Goal: Information Seeking & Learning: Learn about a topic

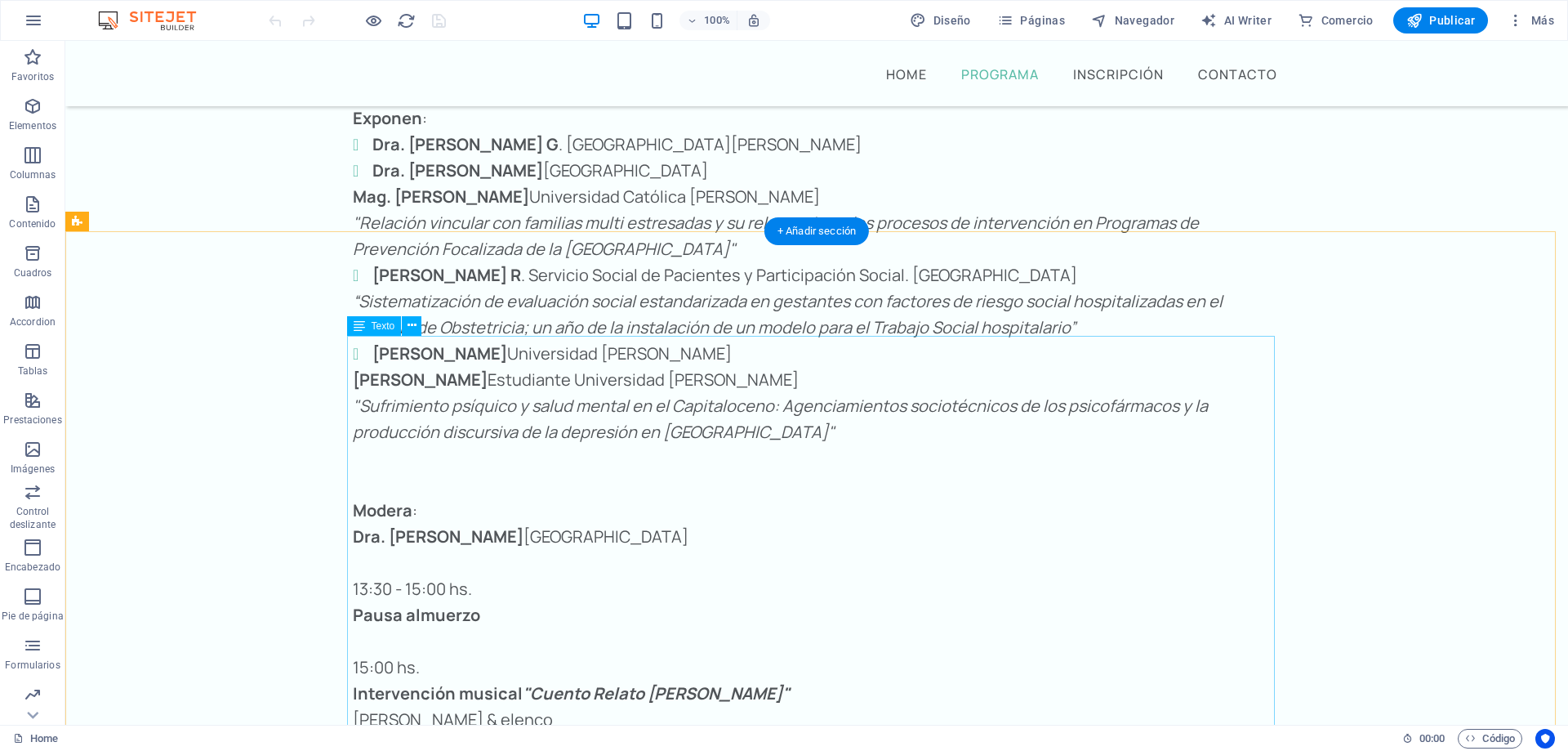
scroll to position [3764, 0]
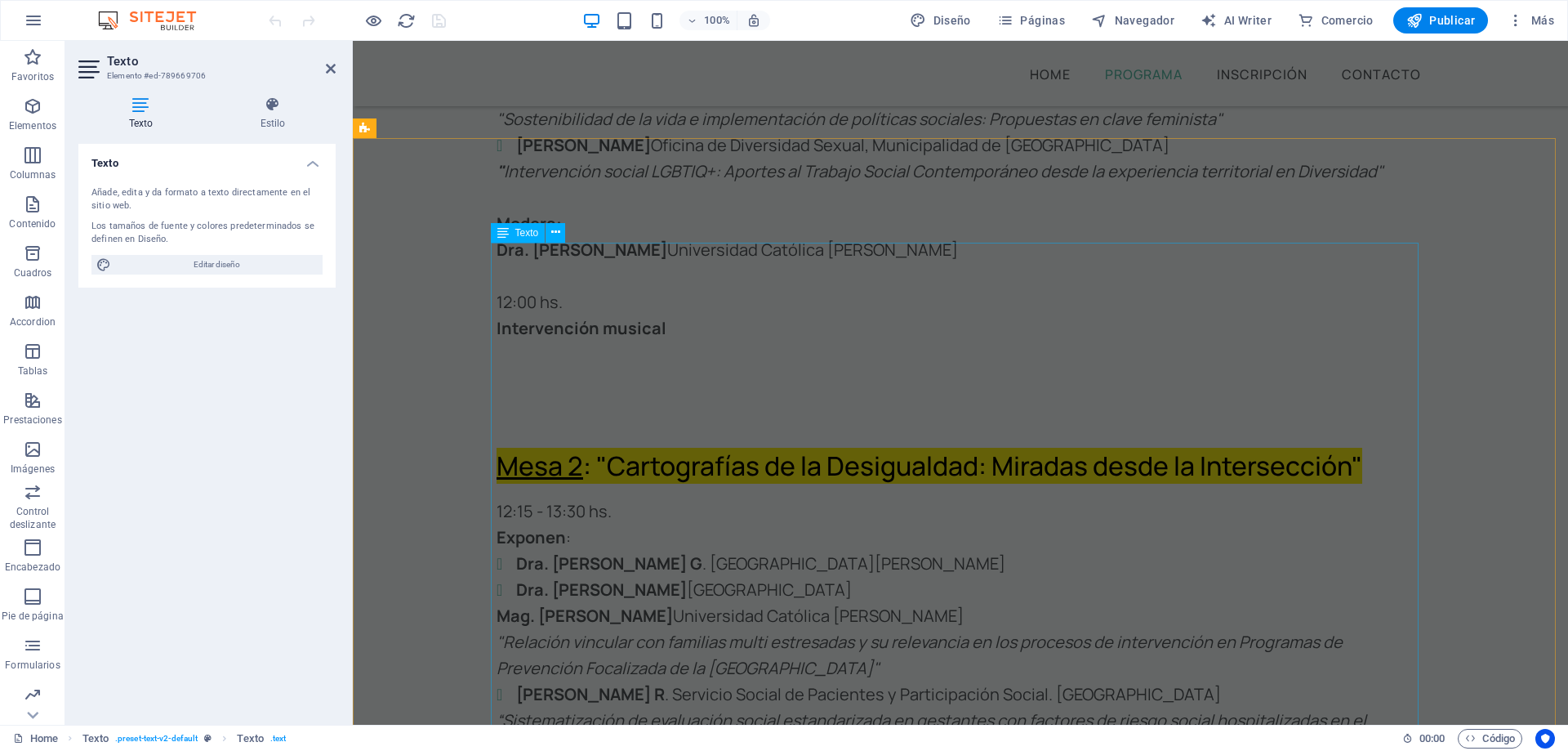
scroll to position [3028, 0]
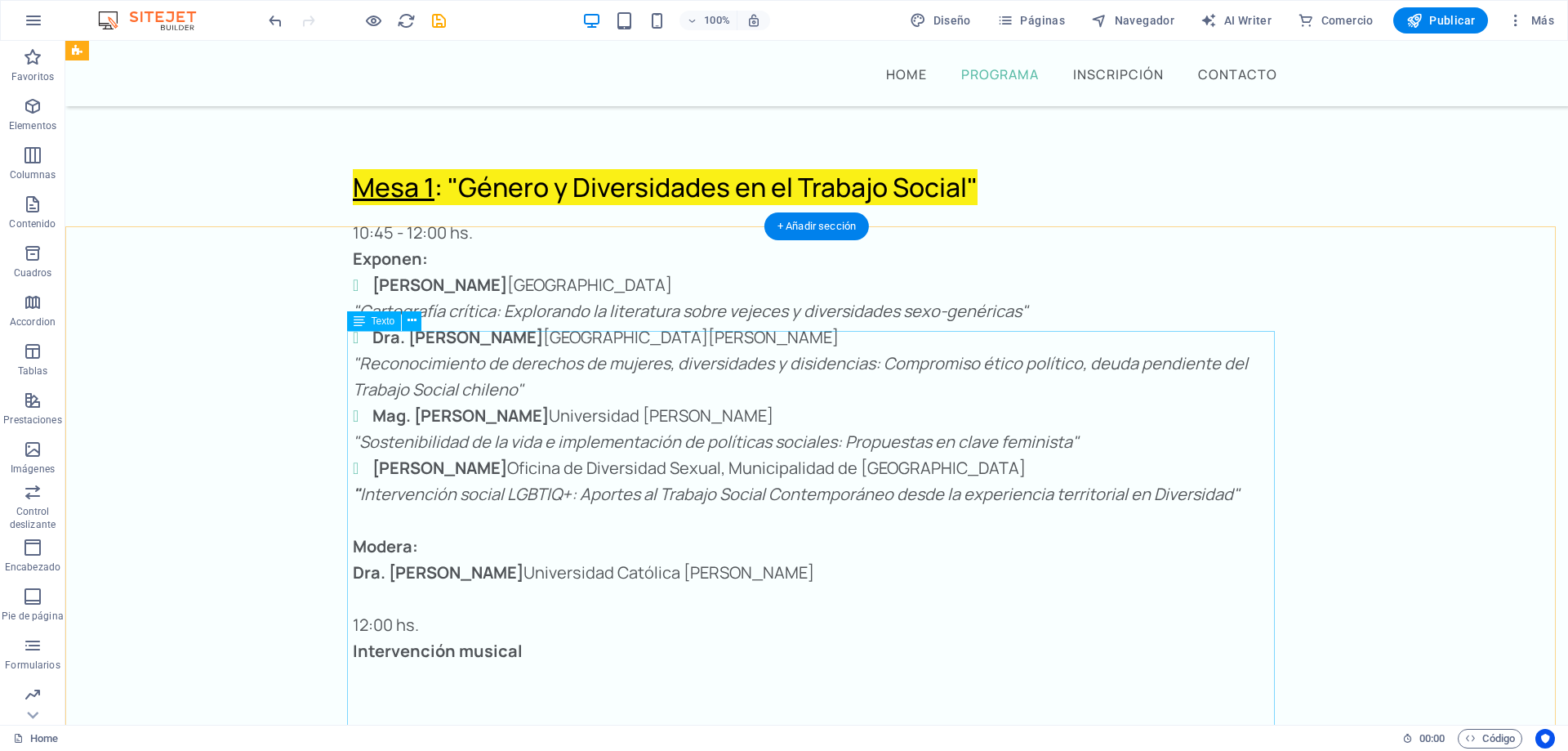
scroll to position [2914, 0]
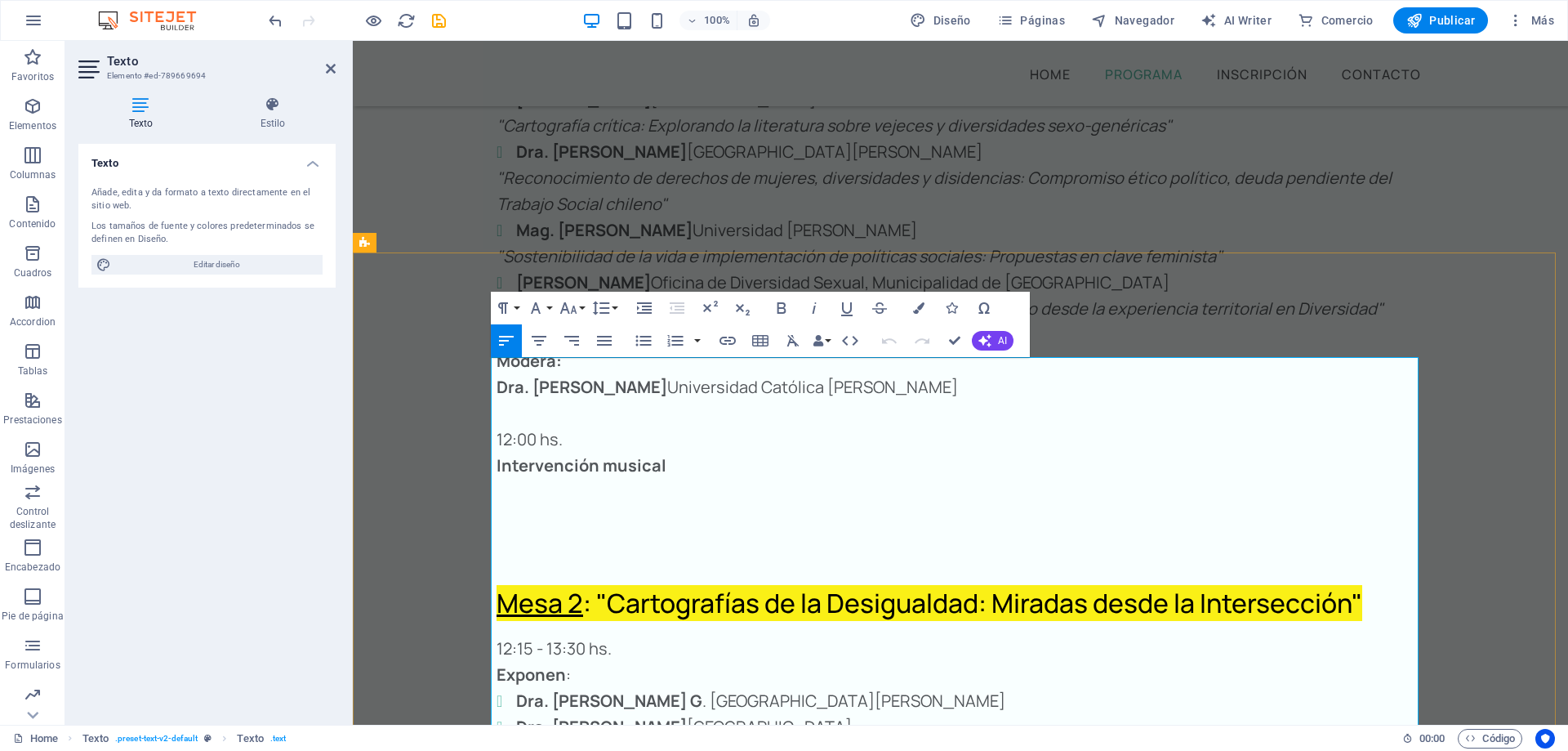
click at [935, 688] on li "Dra. [PERSON_NAME] [GEOGRAPHIC_DATA][PERSON_NAME]" at bounding box center [970, 701] width 908 height 26
click at [508, 688] on ul "Dra. [PERSON_NAME] Universidad [PERSON_NAME] " Reproducción y producción de des…" at bounding box center [960, 753] width 927 height 130
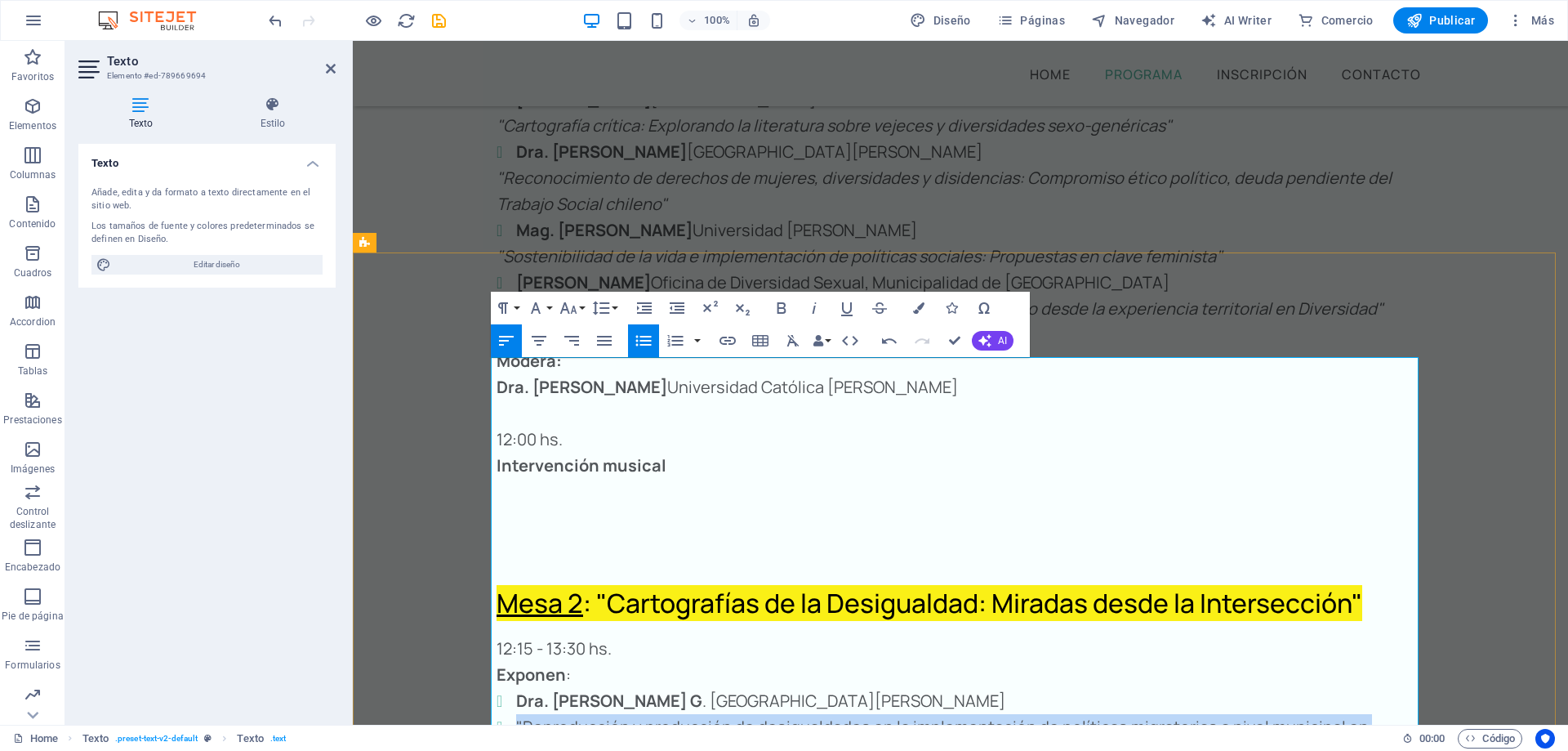
drag, startPoint x: 1109, startPoint y: 472, endPoint x: 508, endPoint y: 452, distance: 601.3
click at [516, 714] on li ""Reproducción y producción de desigualdades en la implementación de políticas m…" at bounding box center [970, 740] width 908 height 52
click at [812, 309] on icon "button" at bounding box center [814, 308] width 19 height 19
click at [646, 340] on icon "button" at bounding box center [643, 340] width 15 height 11
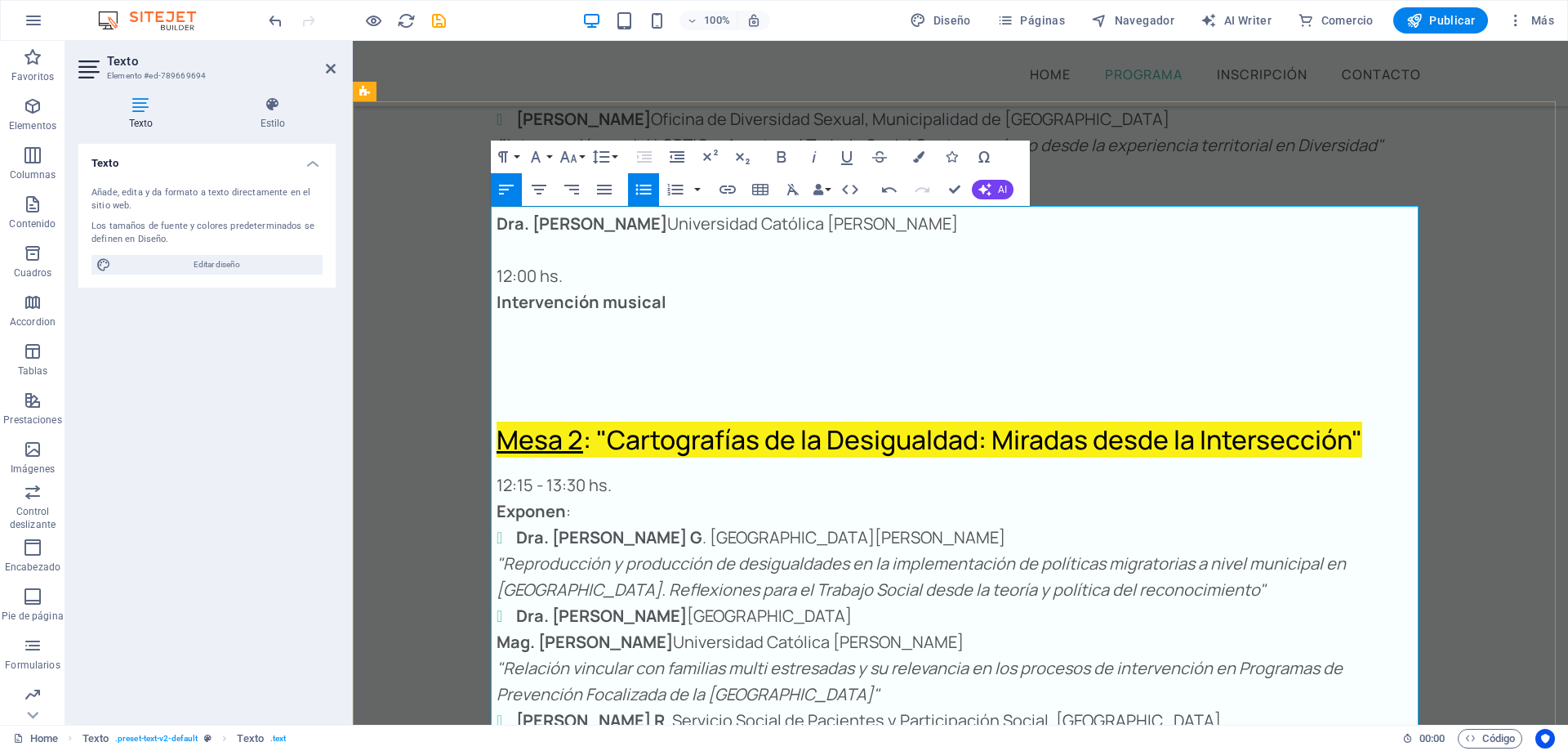
scroll to position [2750, 0]
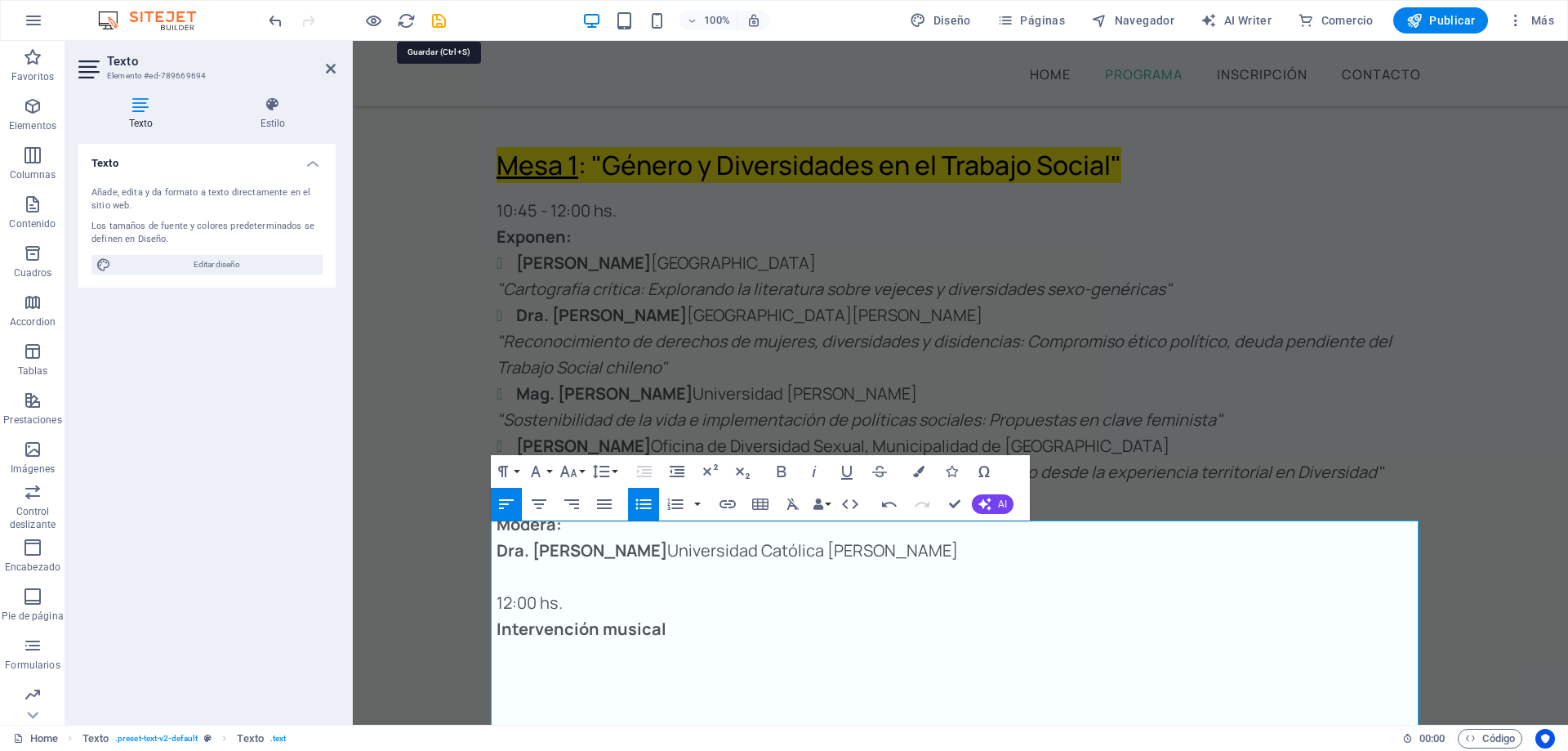
click at [442, 20] on icon "save" at bounding box center [438, 20] width 18 height 18
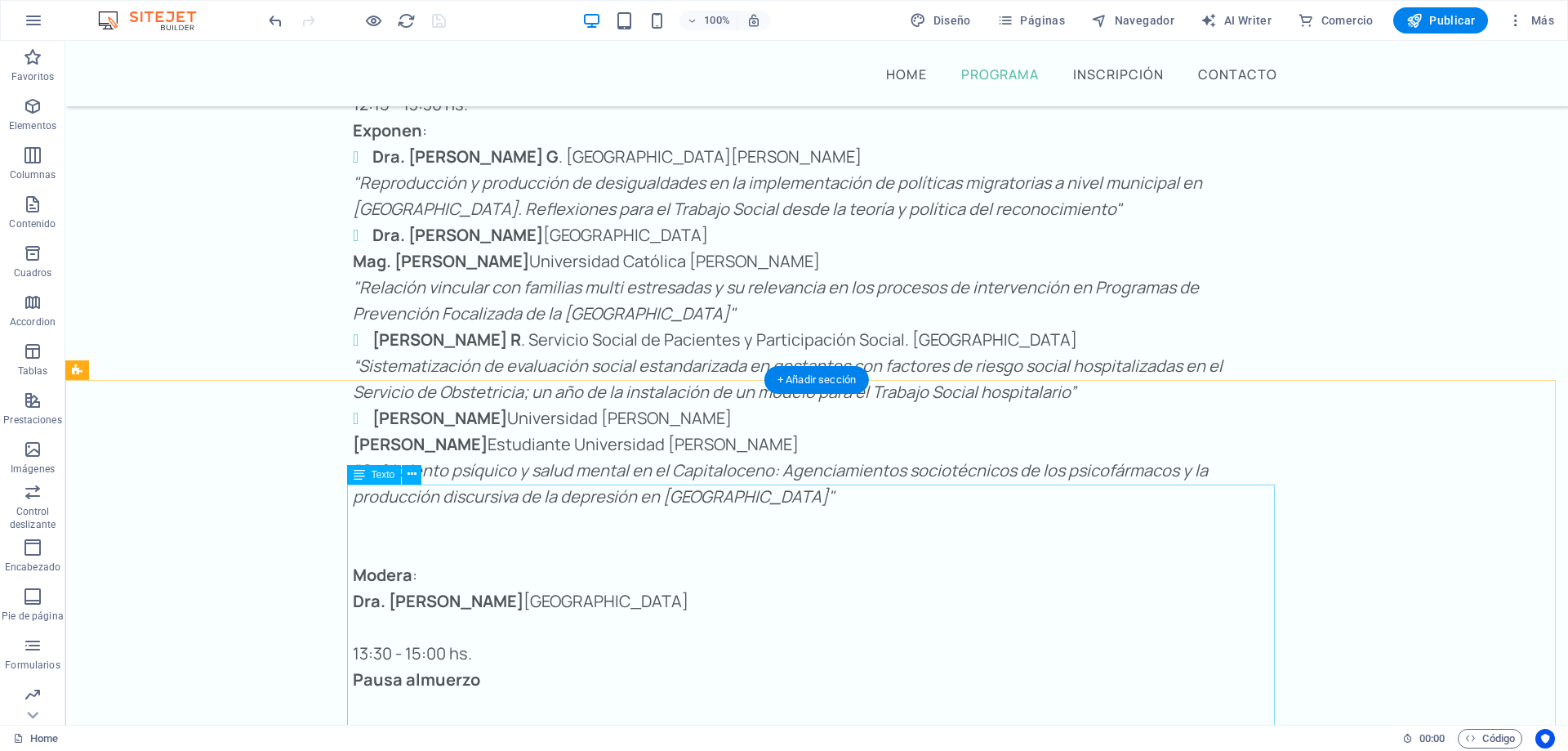
scroll to position [3894, 0]
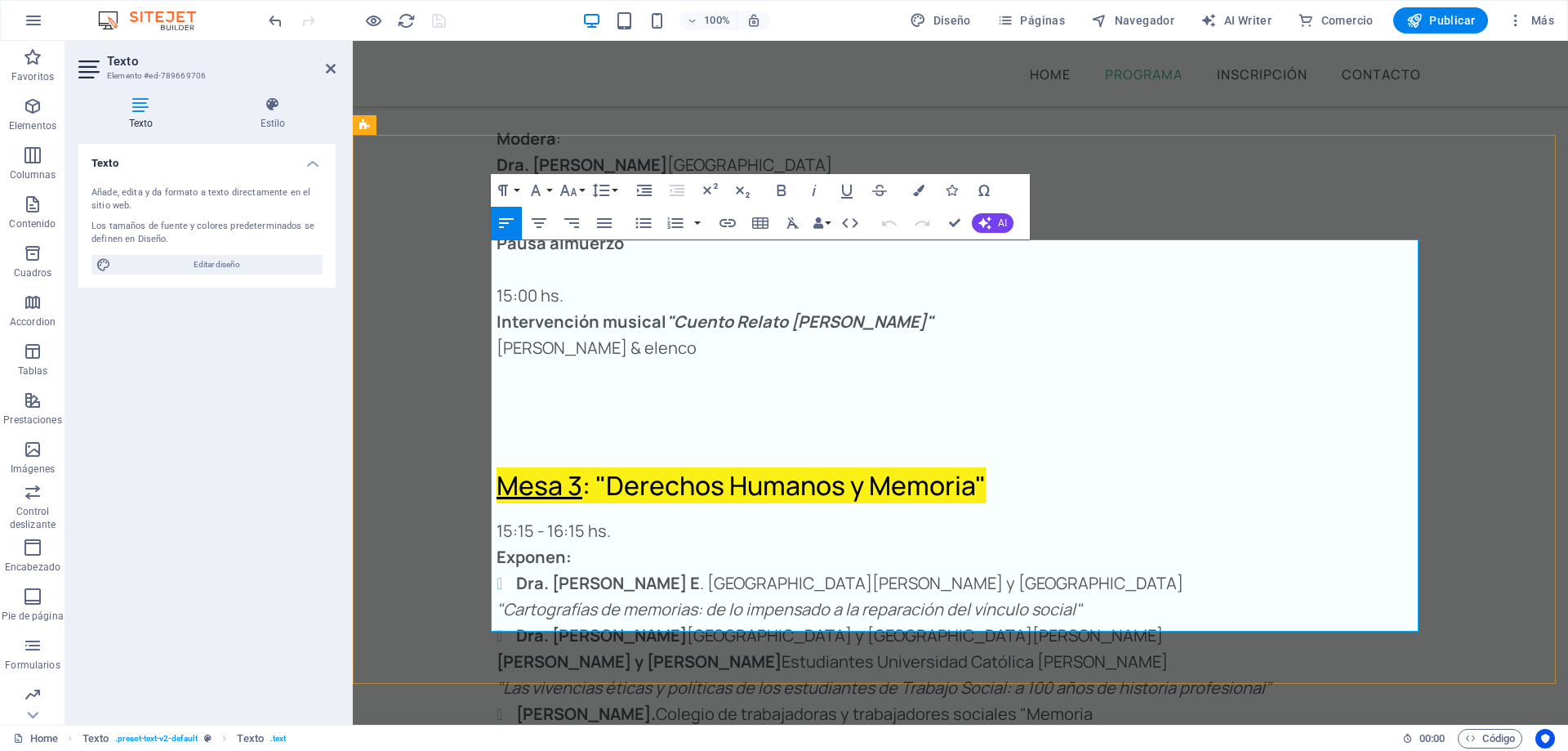
click at [1088, 701] on li "[PERSON_NAME]. Colegio de trabajadoras y trabajadores sociales "Memoria" at bounding box center [970, 713] width 908 height 26
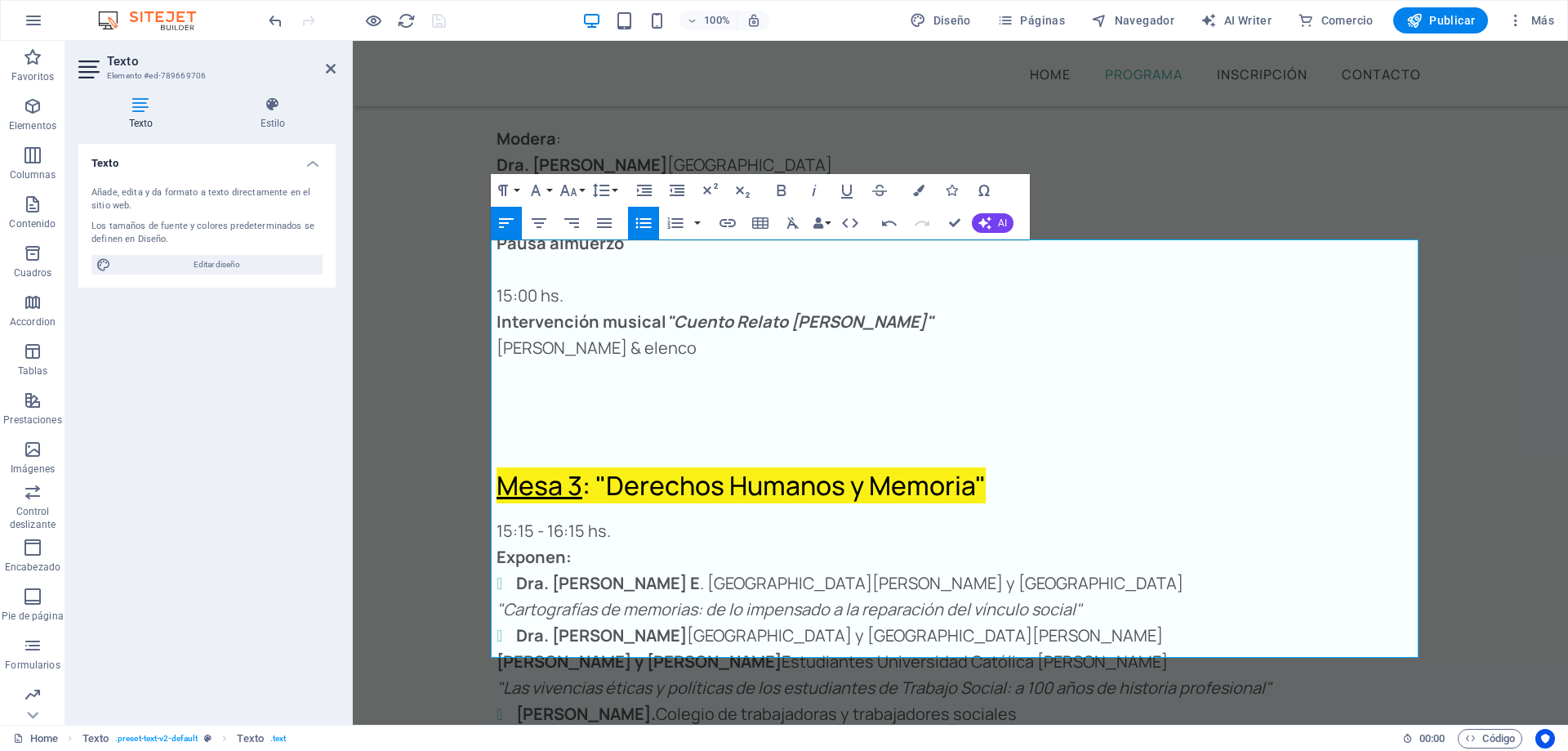
click at [641, 221] on icon "button" at bounding box center [644, 223] width 19 height 19
click at [661, 727] on p ""Memoria y Derechos Humanos en nuestro centenario"" at bounding box center [960, 739] width 927 height 26
click at [353, 41] on span "derechos humanos" at bounding box center [353, 41] width 0 height 0
click at [661, 727] on p ""Memoria y derechos humanos en nuestro centenario"" at bounding box center [960, 739] width 927 height 26
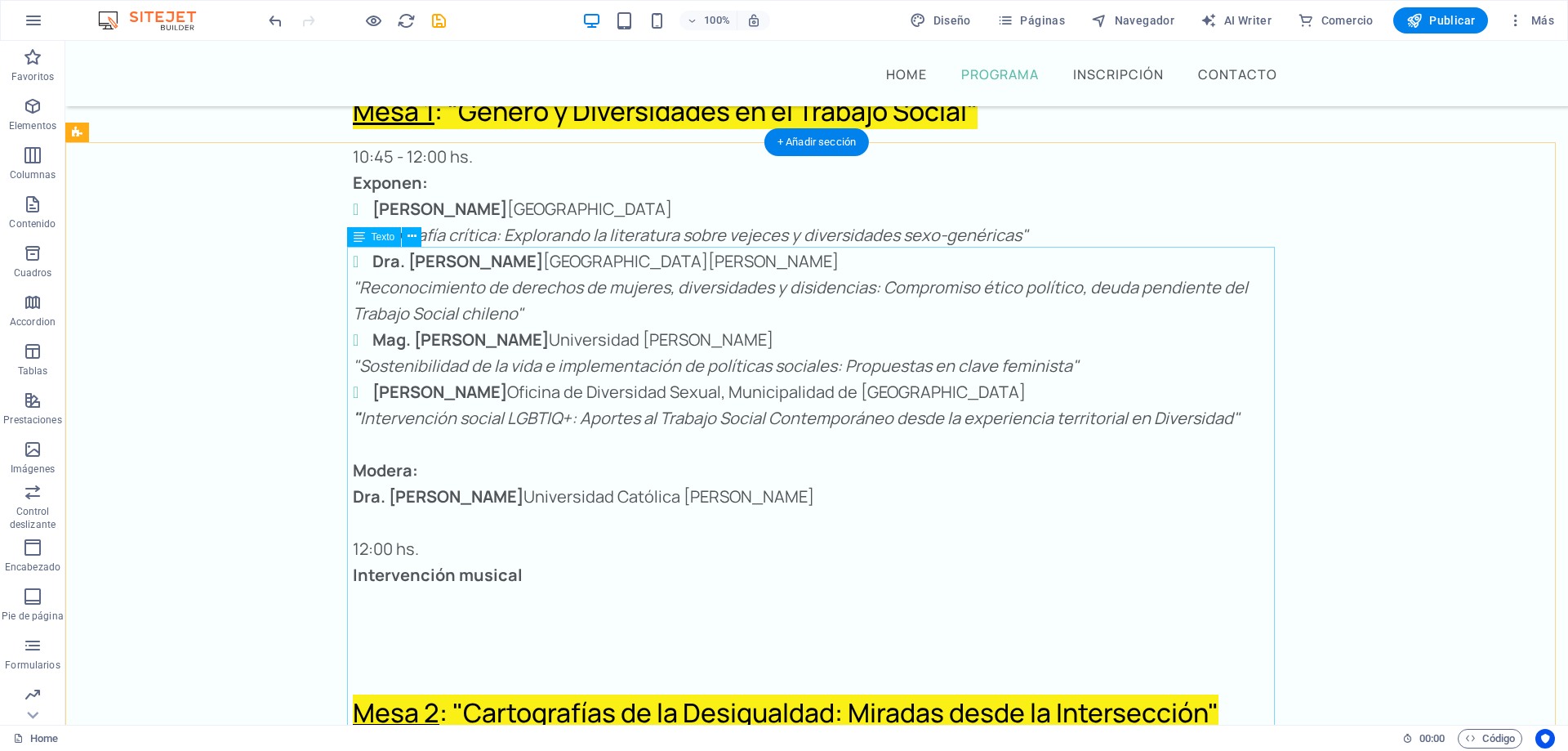
scroll to position [3323, 0]
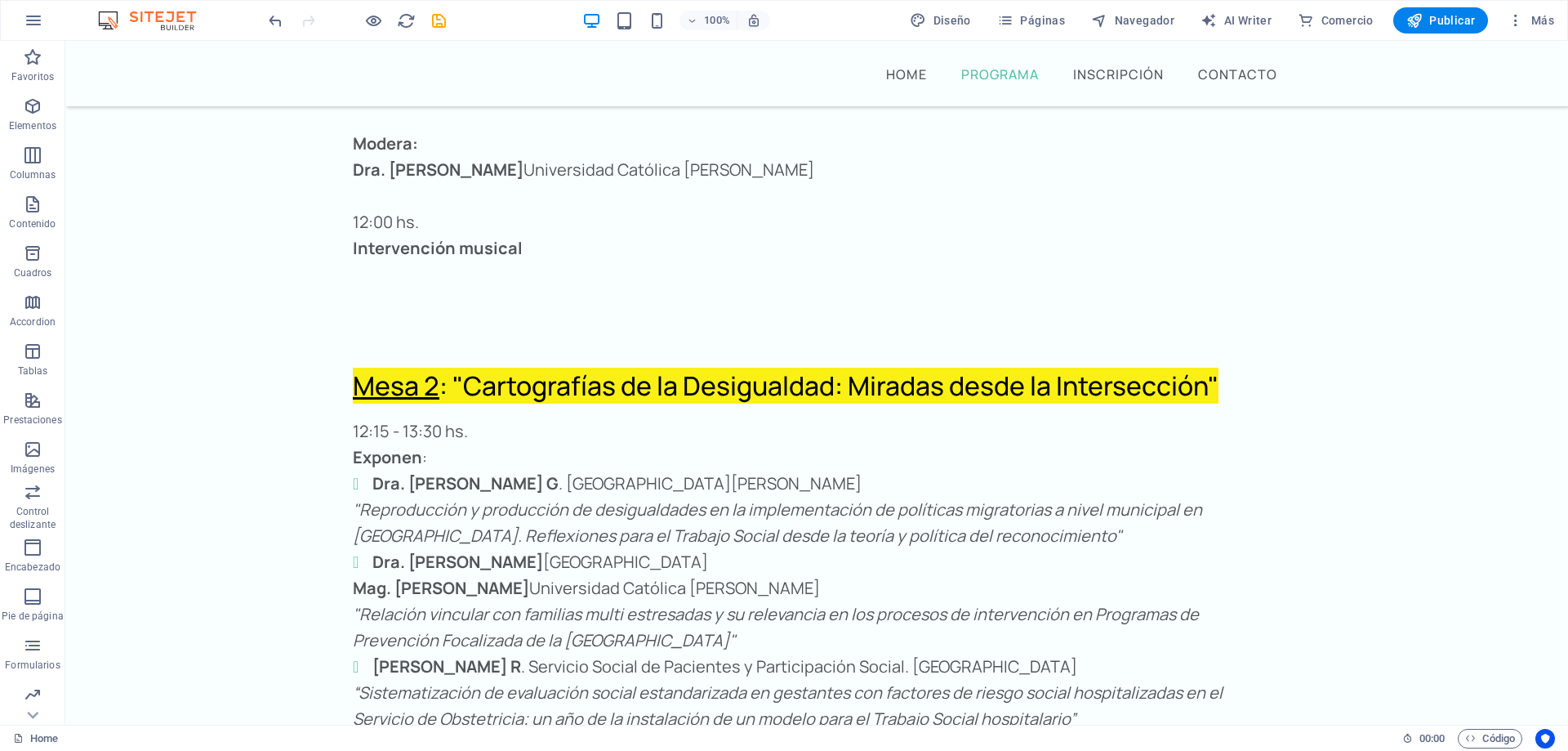
click at [449, 15] on div "100% Diseño Páginas Navegador AI Writer Comercio Publicar Más" at bounding box center [913, 20] width 1295 height 26
click at [436, 20] on icon "save" at bounding box center [438, 20] width 18 height 18
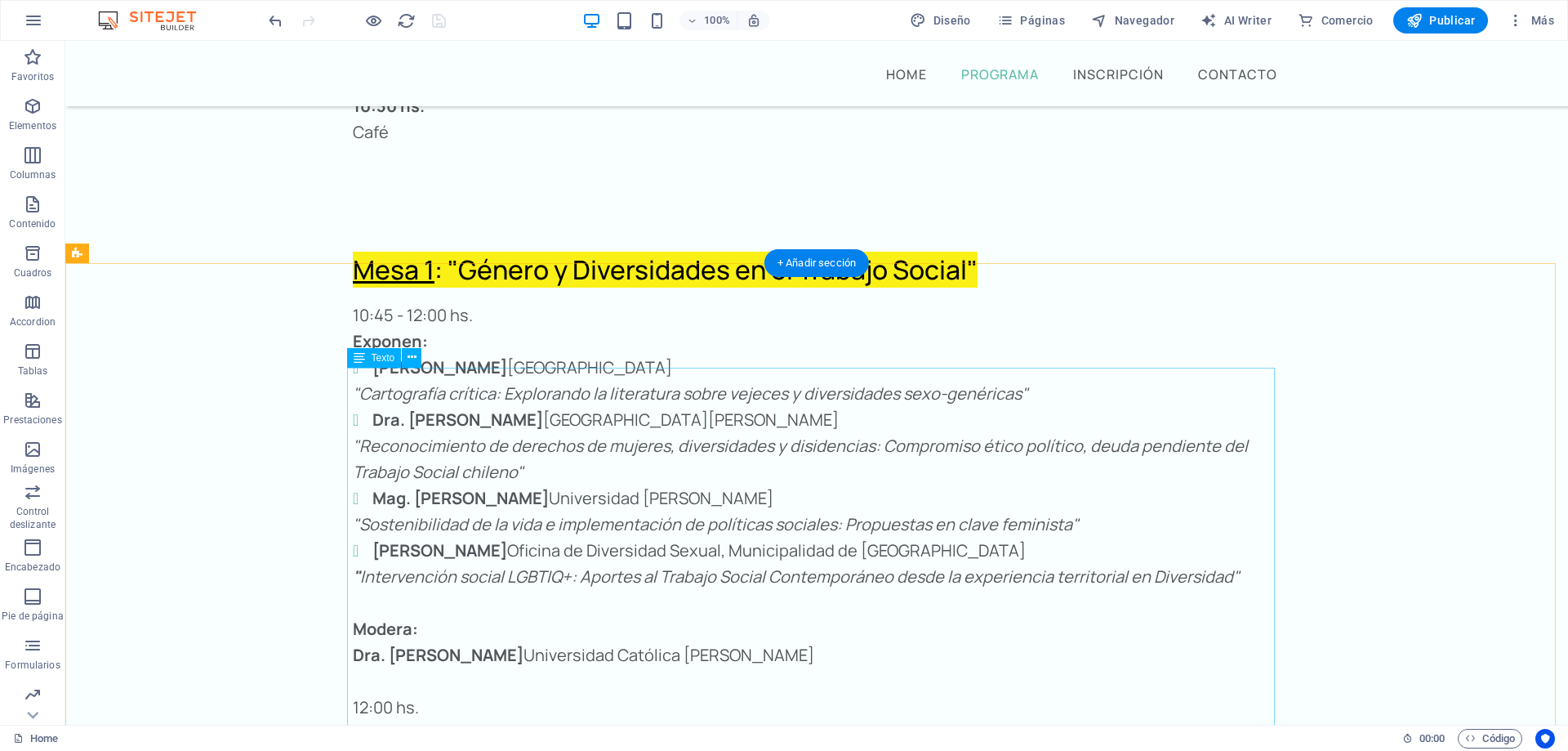
scroll to position [2832, 0]
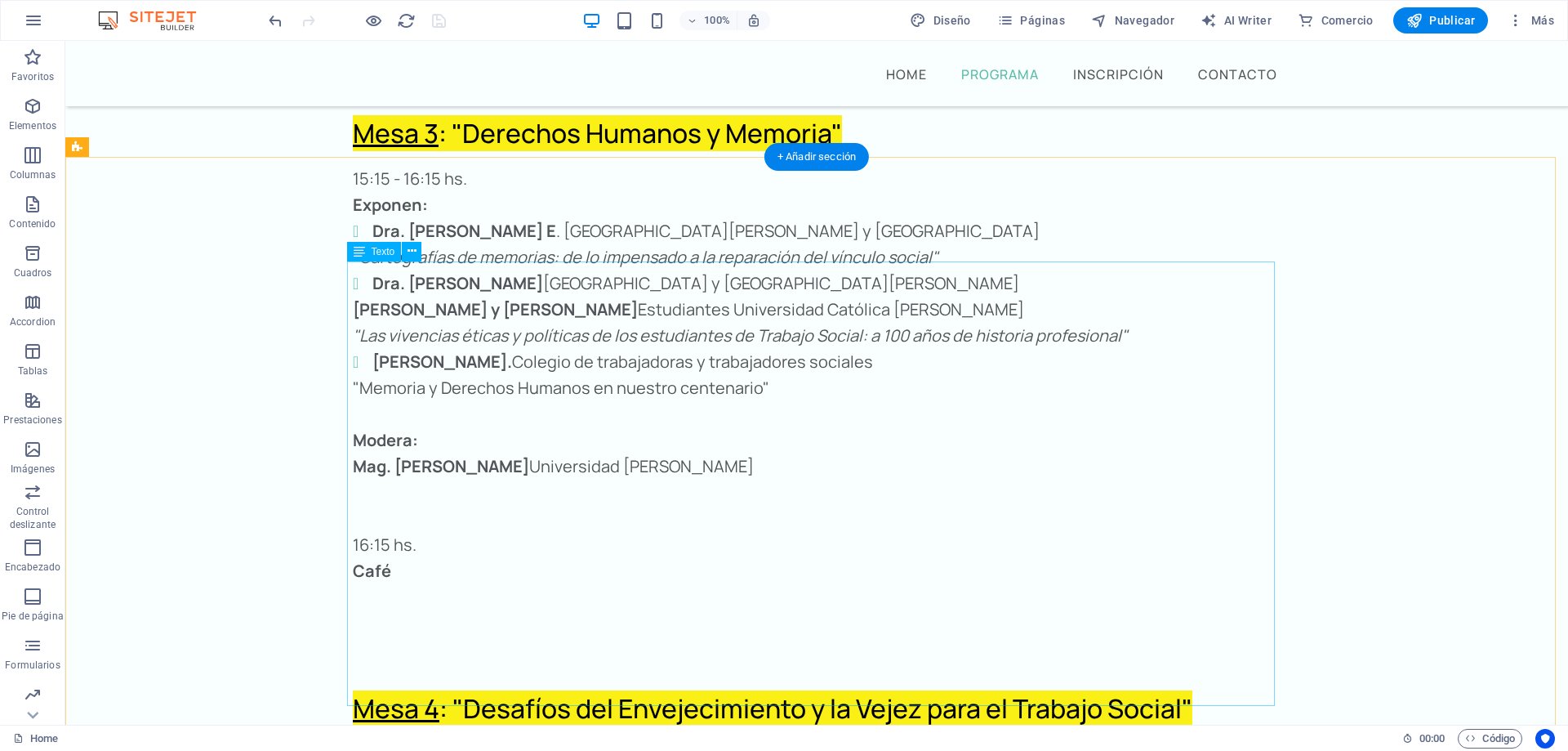
scroll to position [4465, 0]
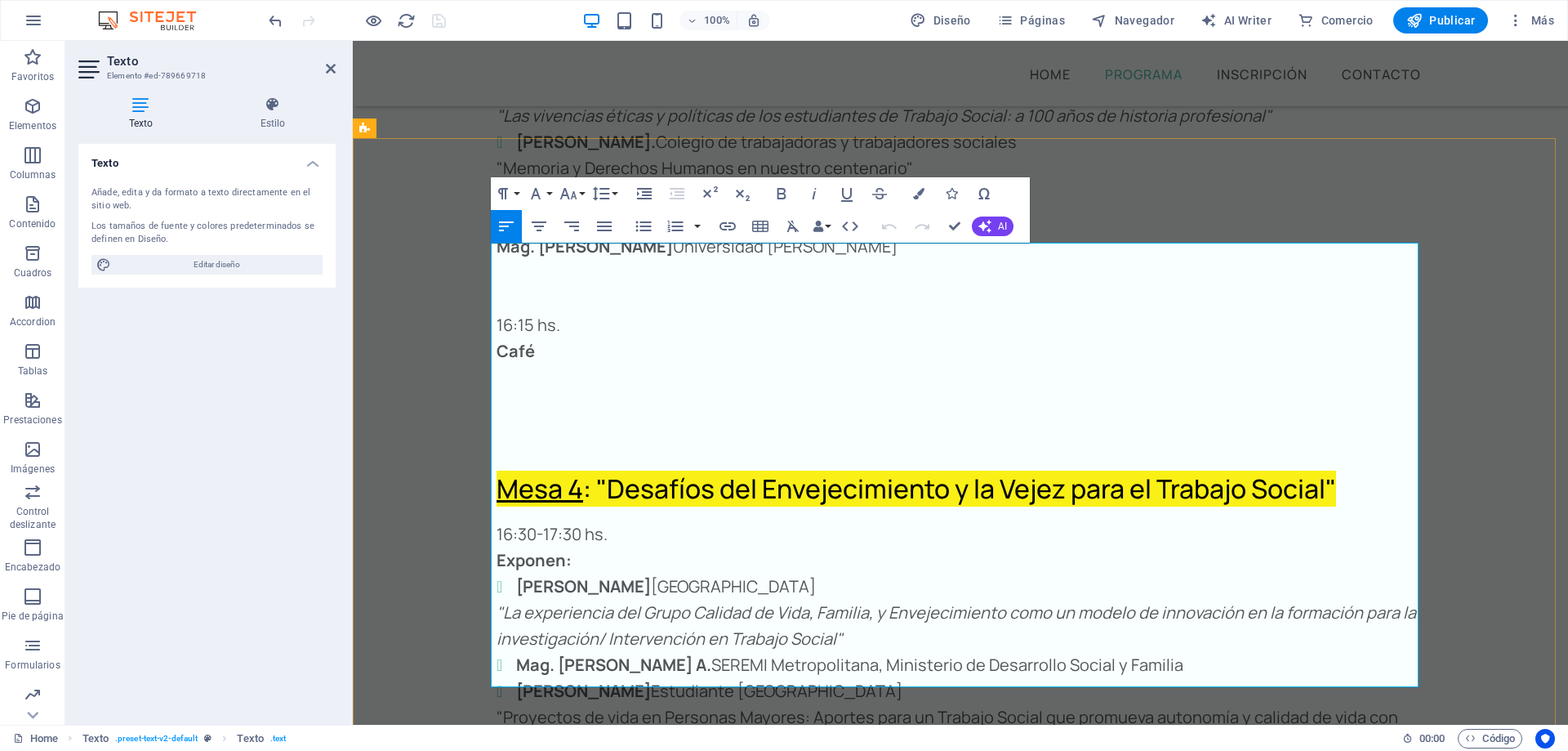
click at [1228, 652] on li "Mag. [PERSON_NAME] A. SEREMI Metropolitana, Ministerio de Desarrollo Social y F…" at bounding box center [970, 664] width 908 height 26
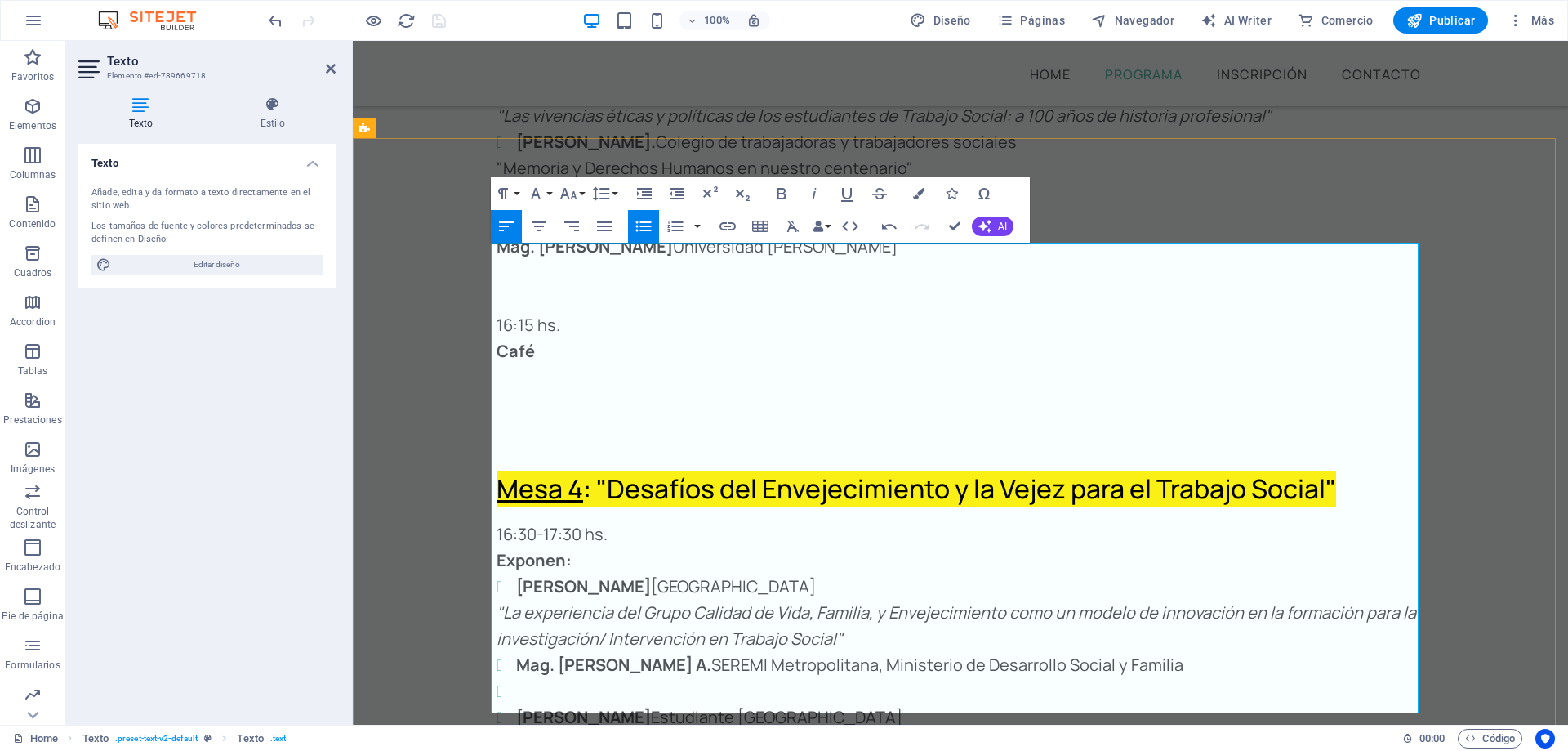
click at [709, 731] on p ""Proyectos de vida en Personas Mayores: Aportes para un Trabajo Social que prom…" at bounding box center [960, 757] width 927 height 52
click at [353, 41] on span "personas mayores" at bounding box center [353, 41] width 0 height 0
click at [516, 678] on li at bounding box center [970, 690] width 908 height 26
click at [635, 228] on icon "button" at bounding box center [644, 226] width 19 height 19
click at [505, 678] on p "Los desafíos para el trabajo social en materia de envejecimiento de la població…" at bounding box center [960, 690] width 927 height 26
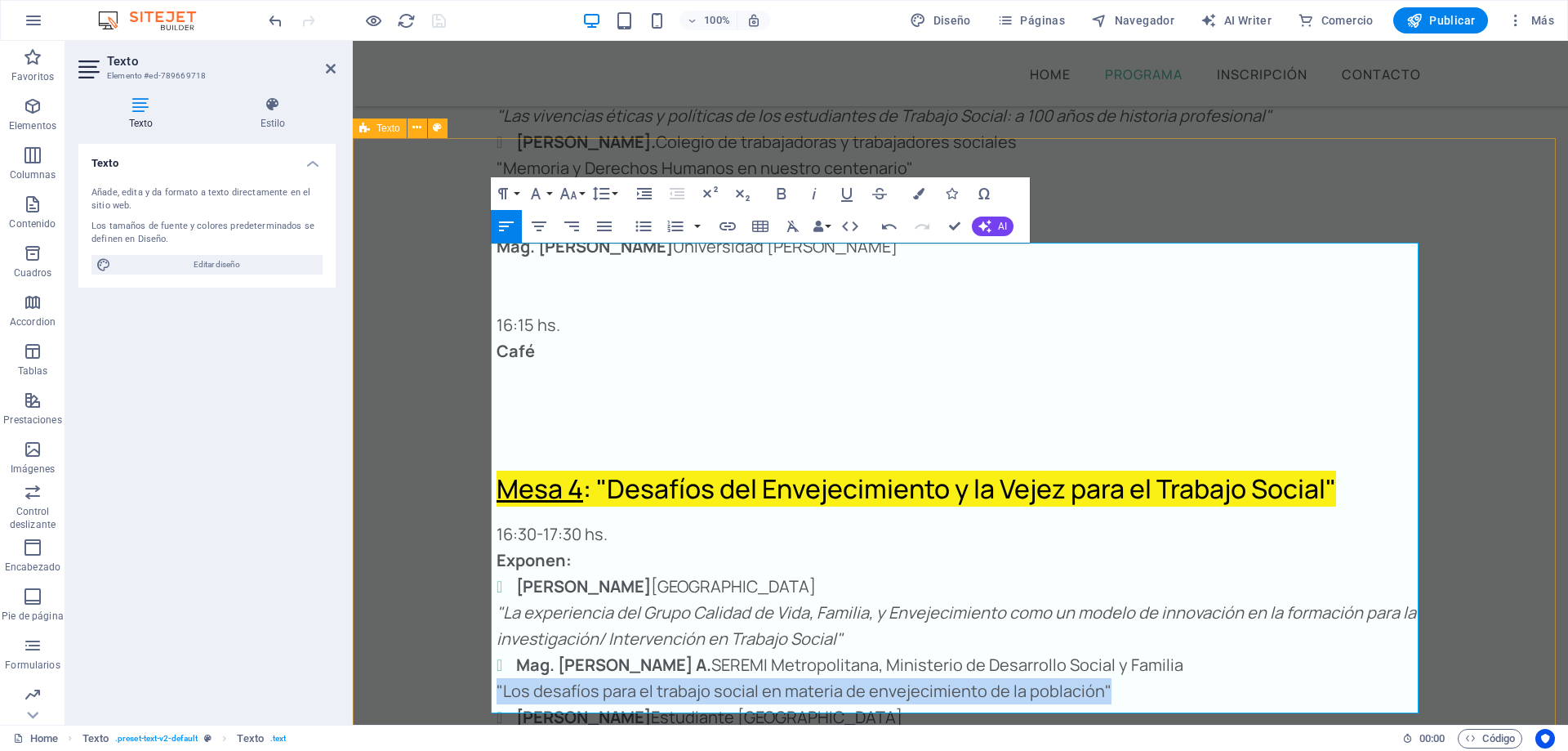
drag, startPoint x: 1115, startPoint y: 414, endPoint x: 486, endPoint y: 411, distance: 629.0
click at [486, 417] on div "Mesa 4 : "Desafíos del Envejecimiento y la Vejez para el Trabajo Social" 16:30-…" at bounding box center [960, 731] width 1215 height 627
click at [812, 192] on icon "button" at bounding box center [814, 193] width 19 height 19
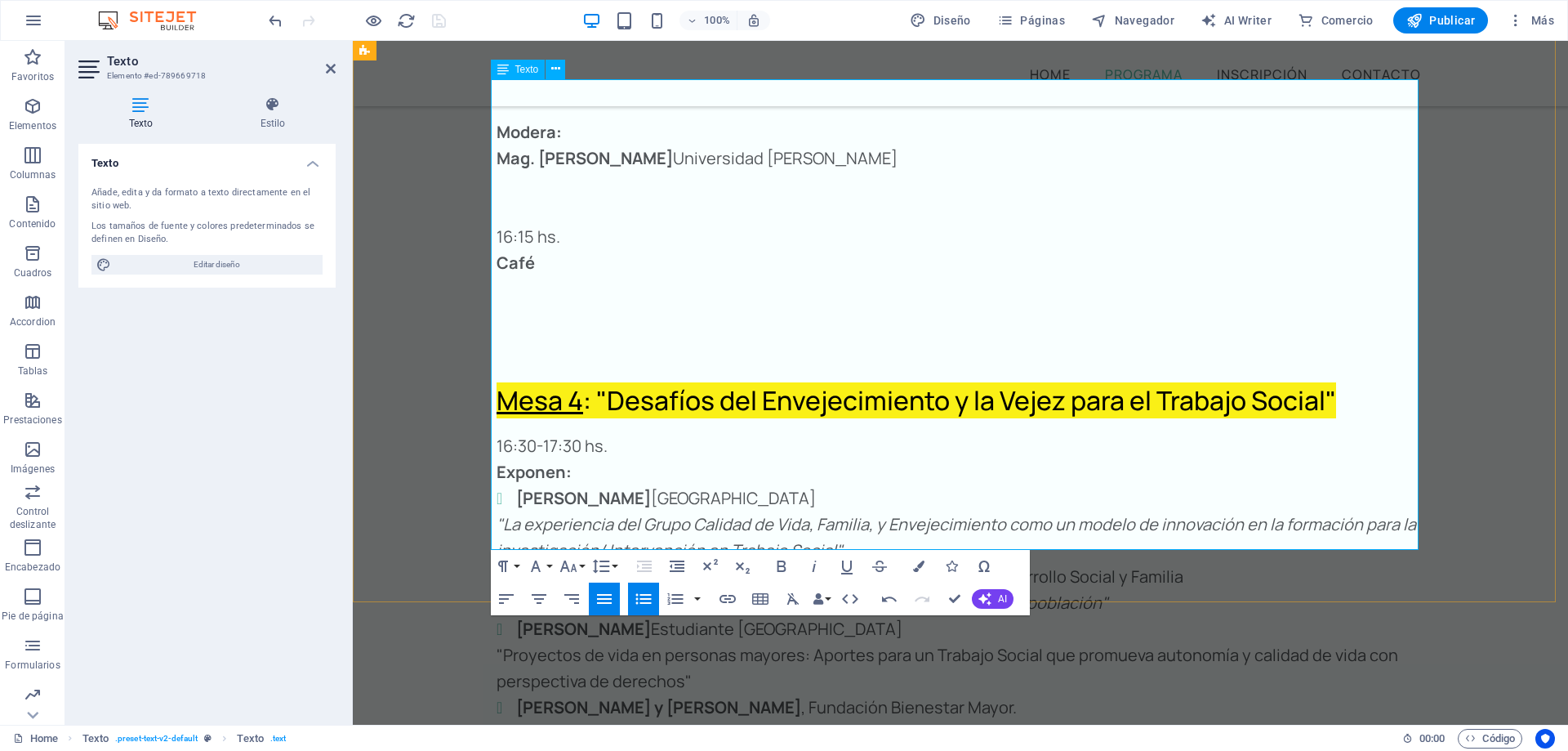
scroll to position [4630, 0]
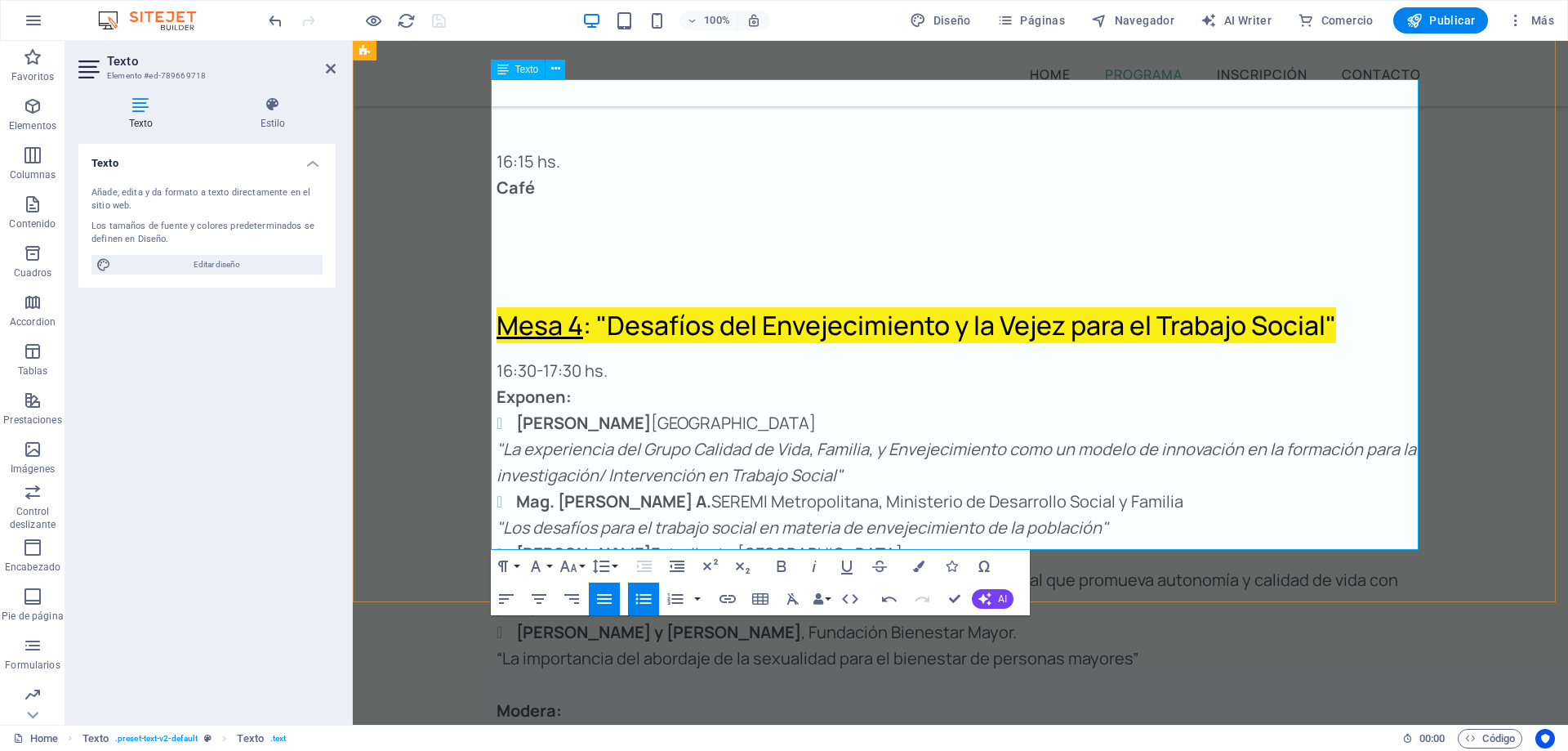
click at [597, 621] on strong "[PERSON_NAME] y [PERSON_NAME]" at bounding box center [658, 631] width 285 height 22
drag, startPoint x: 1437, startPoint y: 335, endPoint x: 1720, endPoint y: 337, distance: 283.0
click at [1567, 335] on div "Mesa 4 : "Desafíos del Envejecimiento y la Vejez para el Trabajo Social" 16:30-…" at bounding box center [960, 567] width 1215 height 627
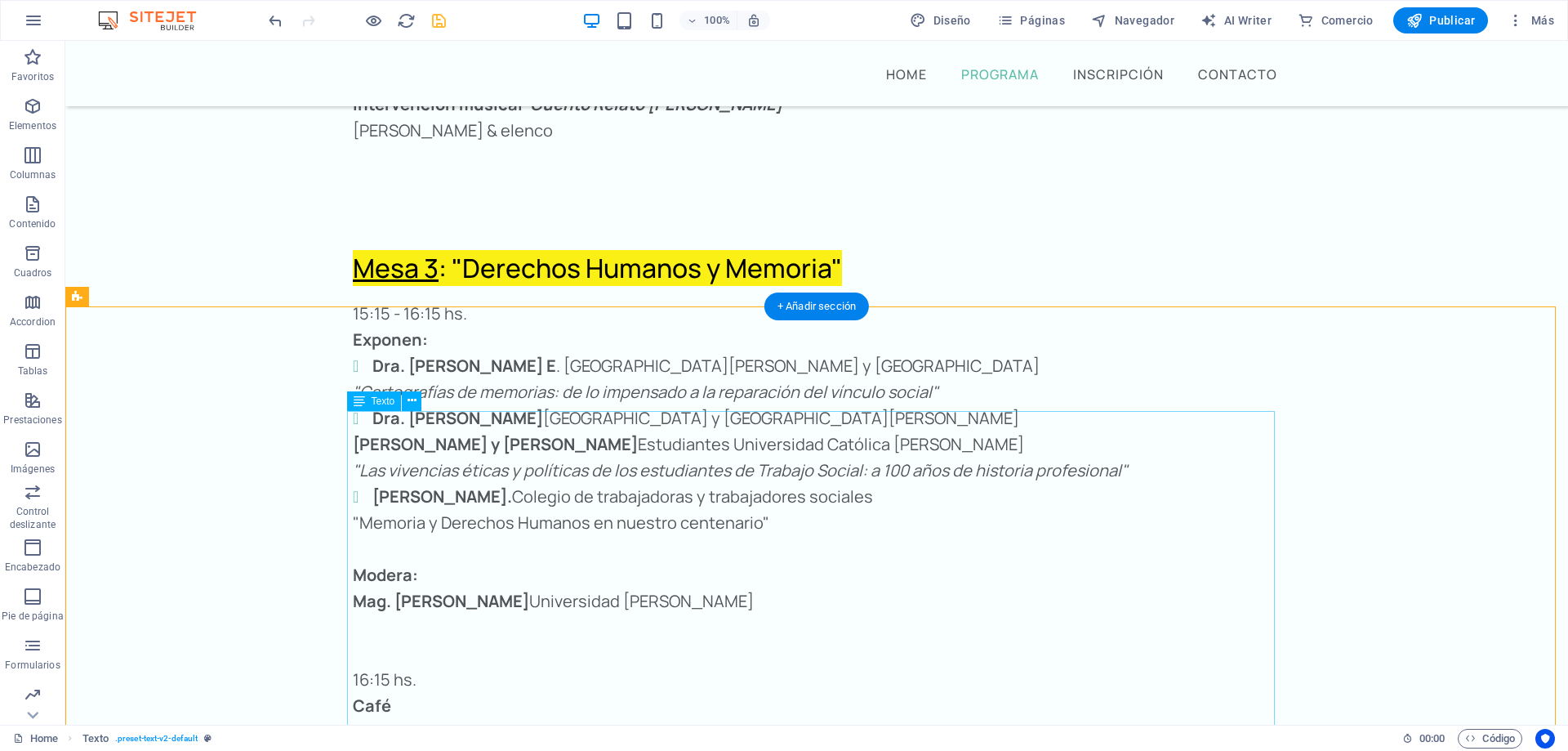
scroll to position [3976, 0]
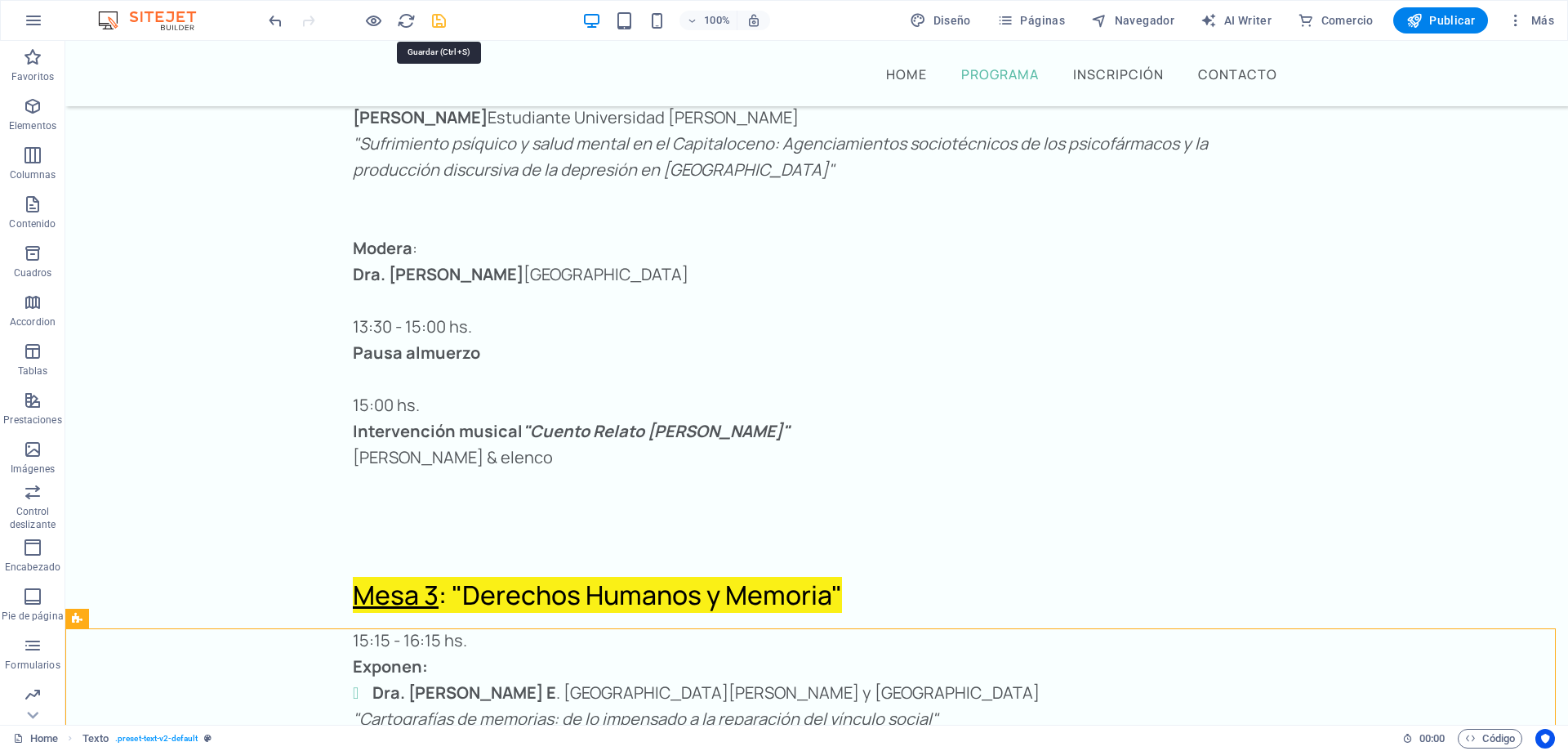
click at [441, 22] on icon "save" at bounding box center [438, 20] width 18 height 18
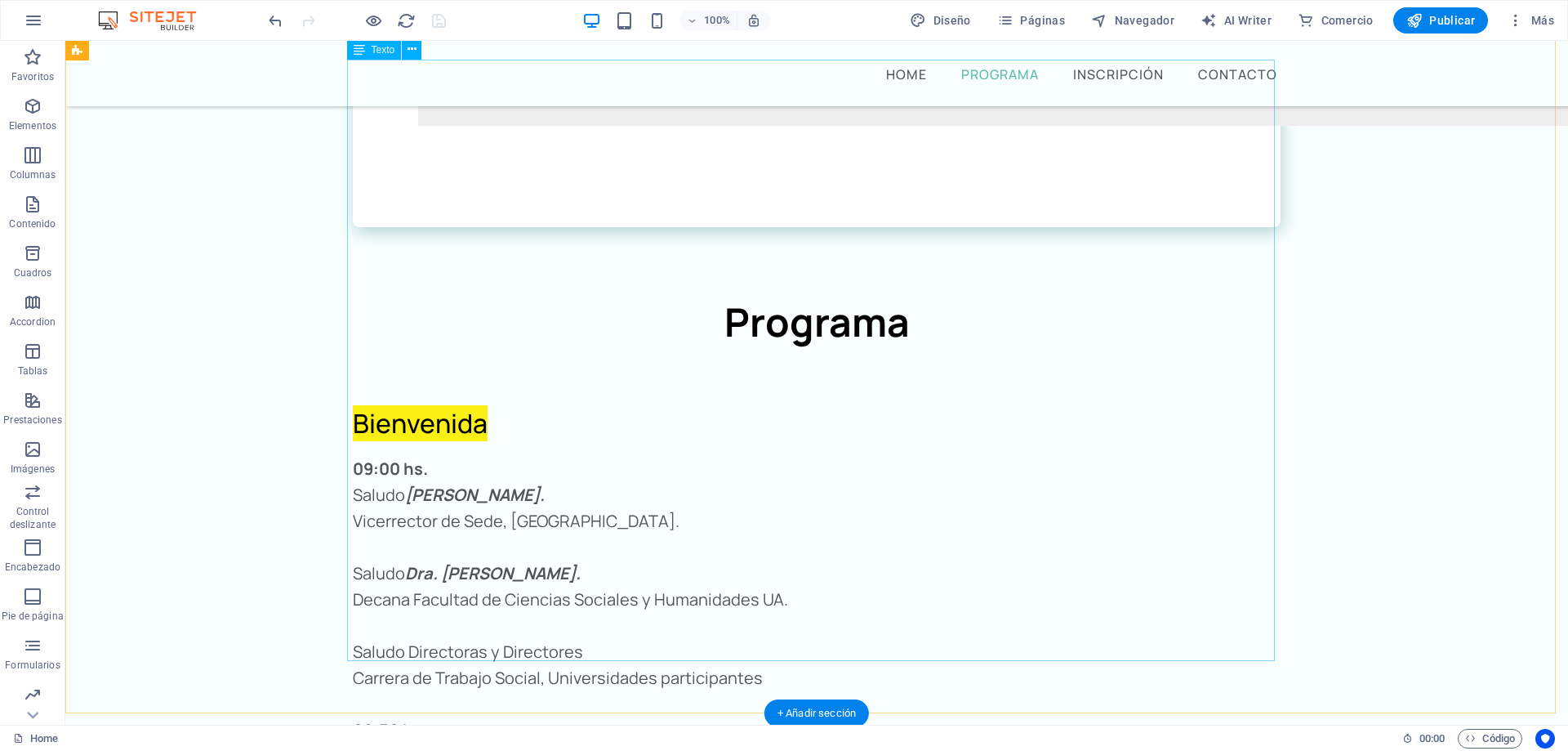
scroll to position [2097, 0]
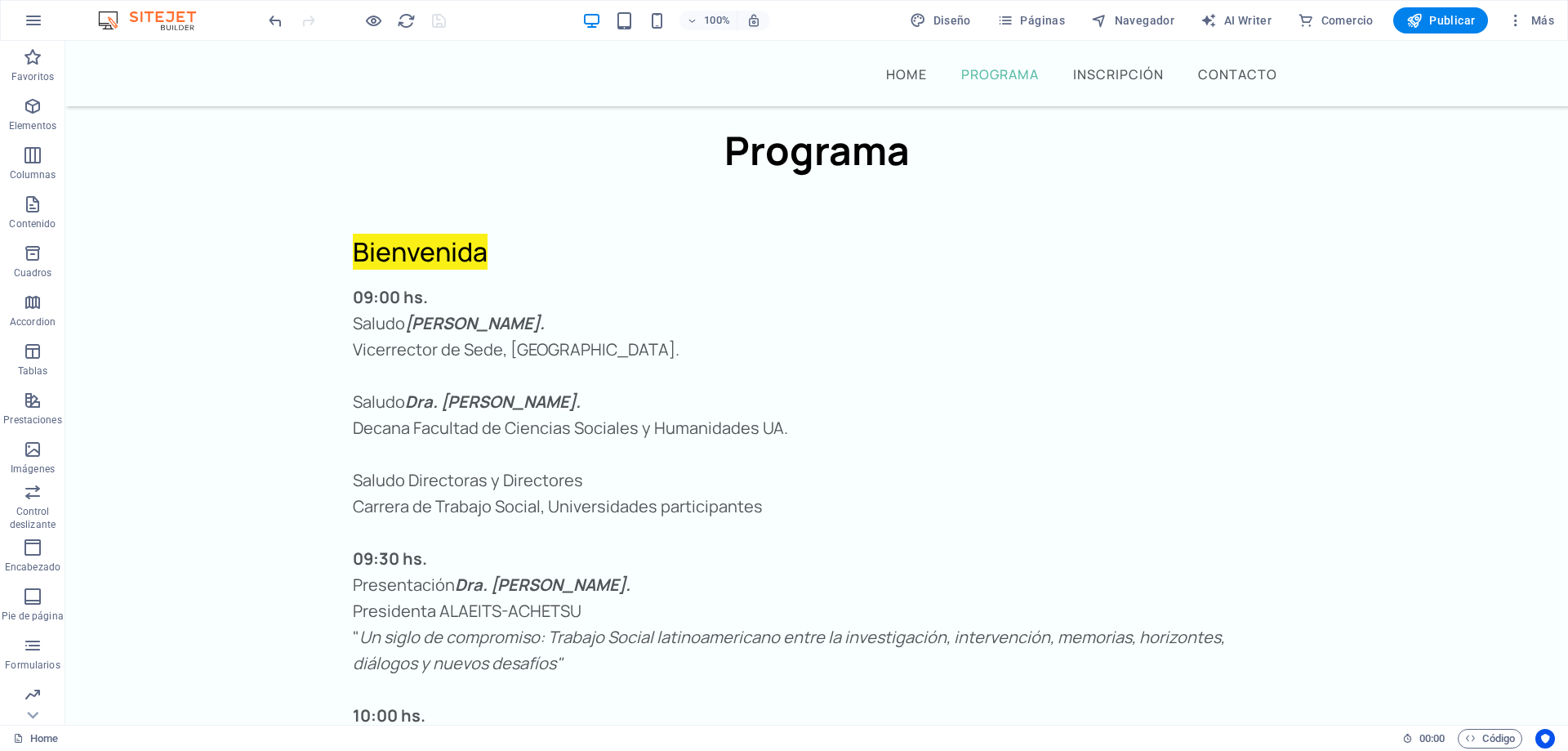
click at [439, 25] on div at bounding box center [357, 20] width 183 height 26
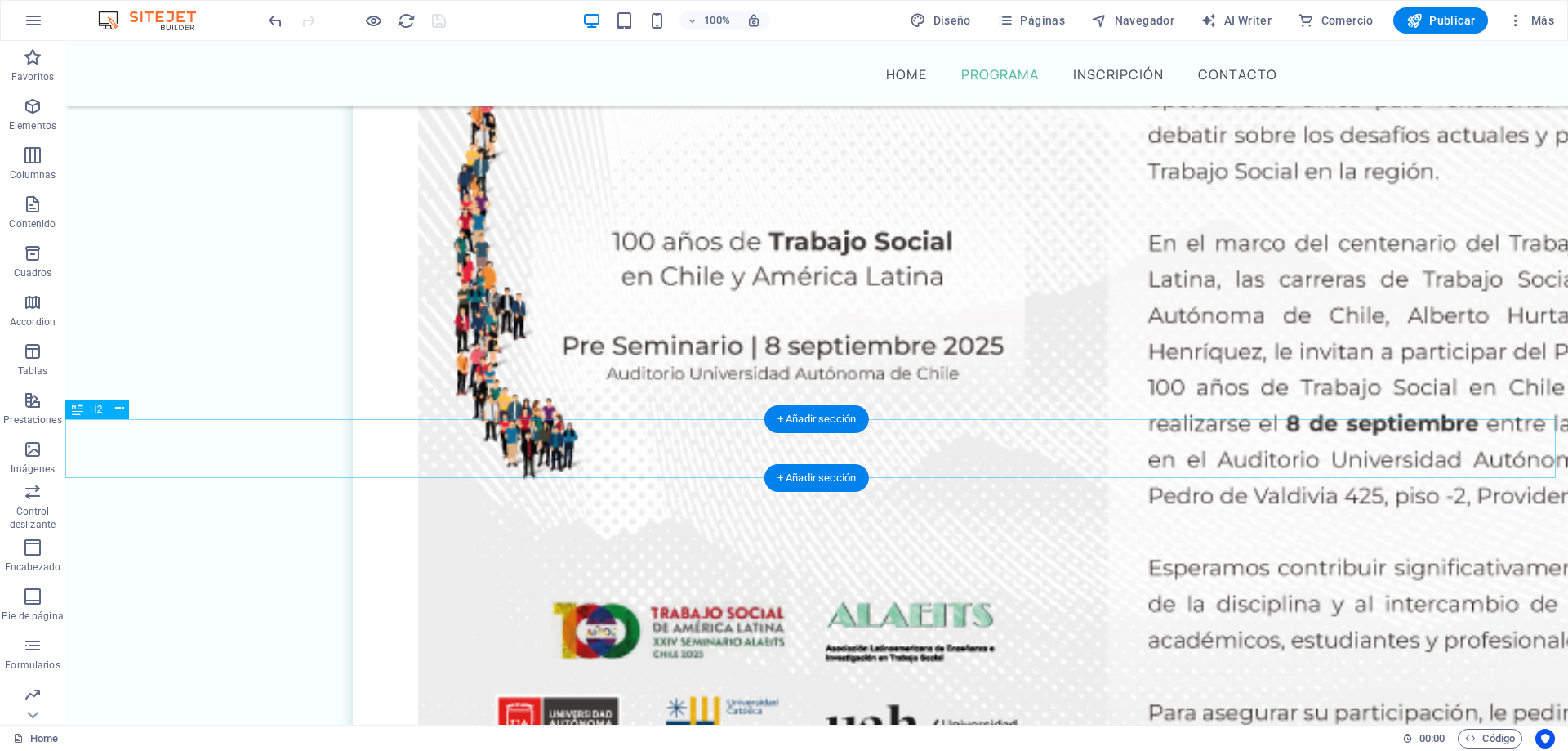
scroll to position [1688, 0]
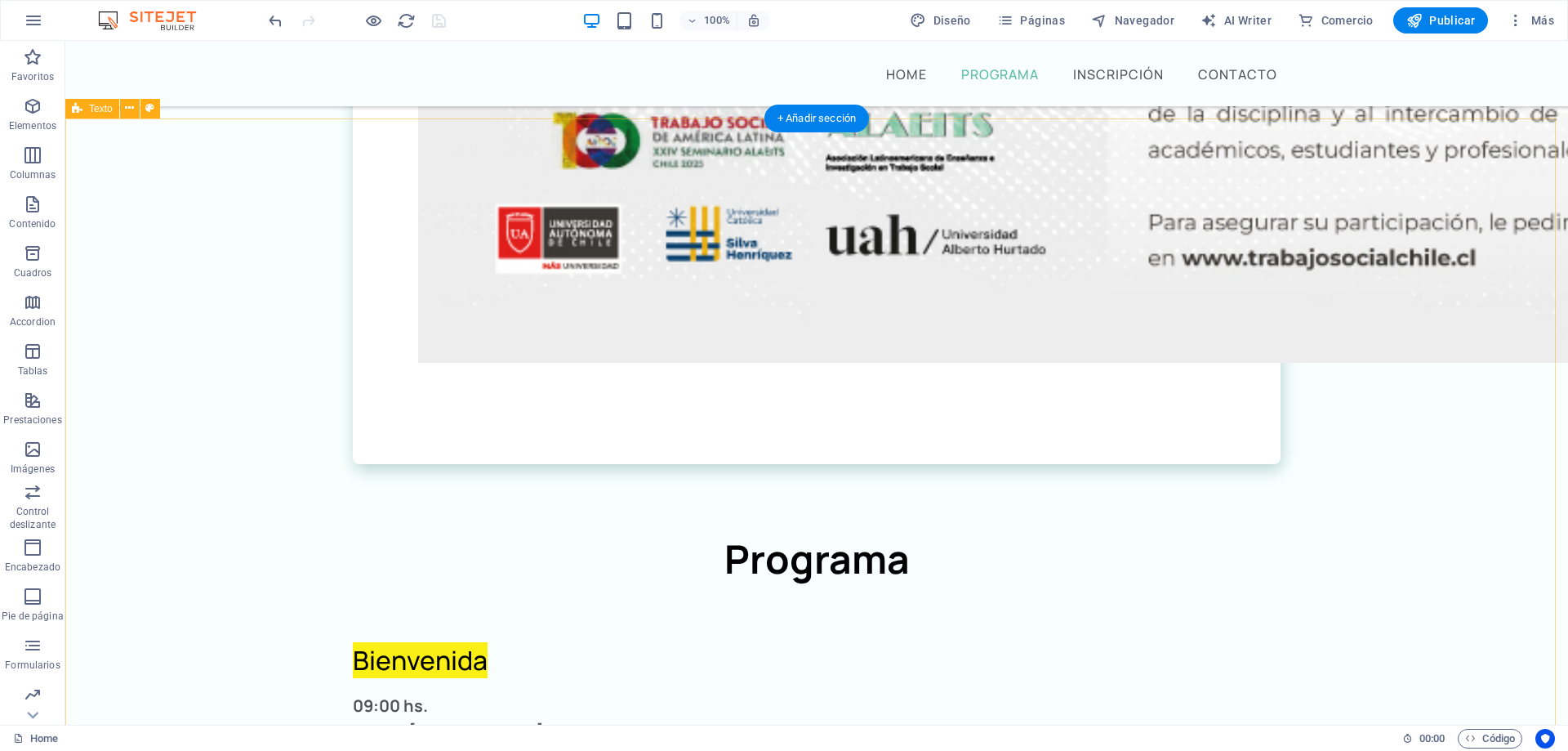
drag, startPoint x: 295, startPoint y: 152, endPoint x: 808, endPoint y: 233, distance: 519.4
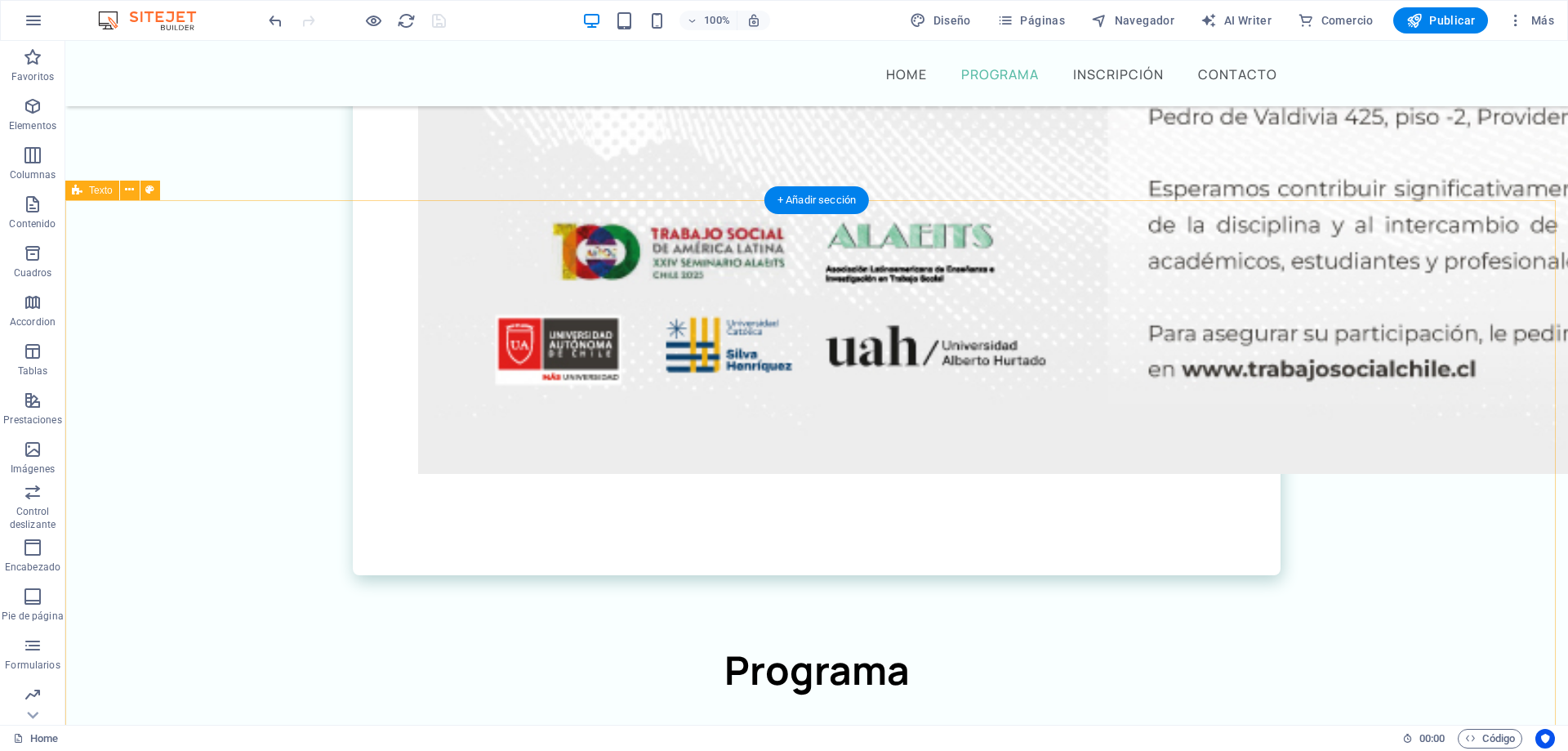
scroll to position [1607, 0]
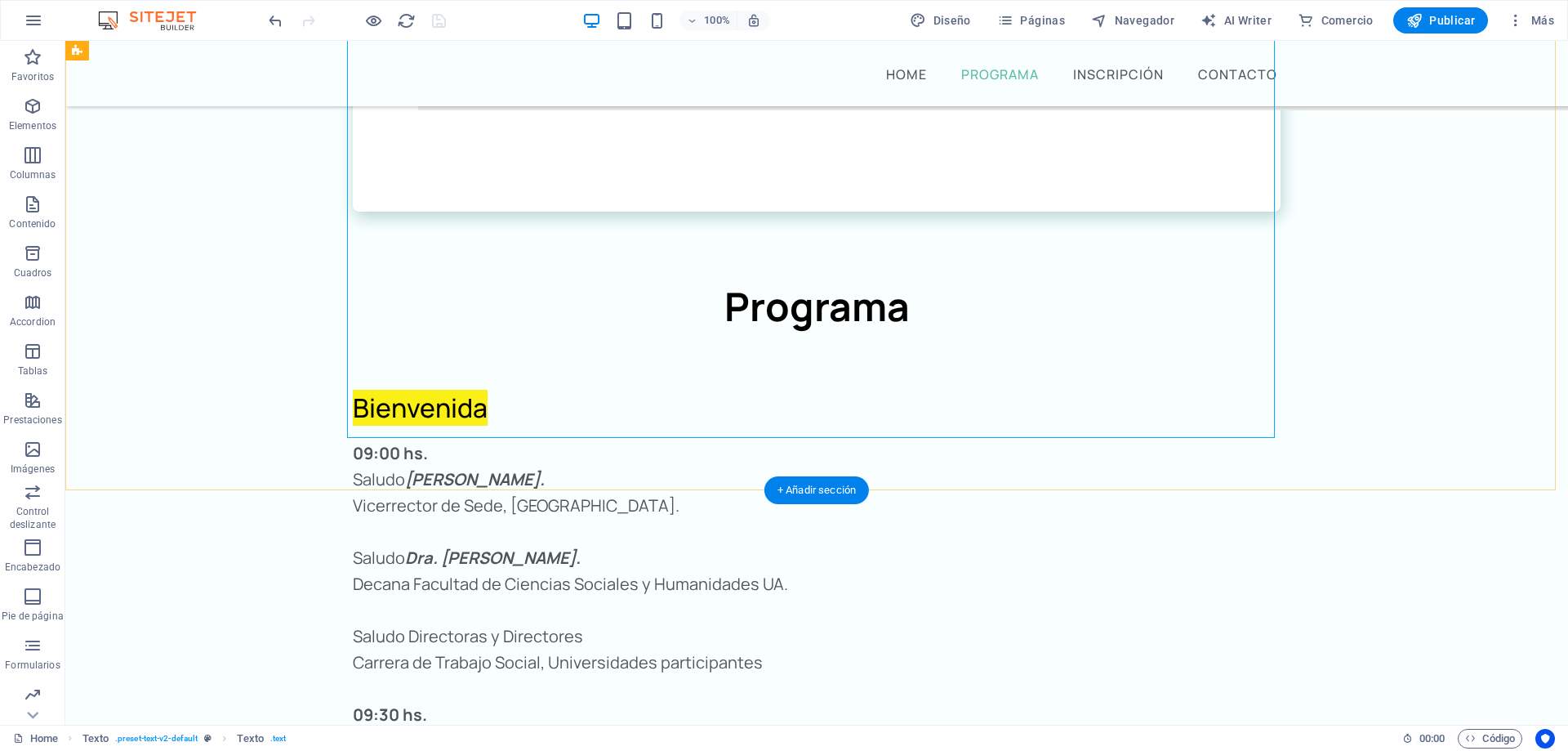
scroll to position [2097, 0]
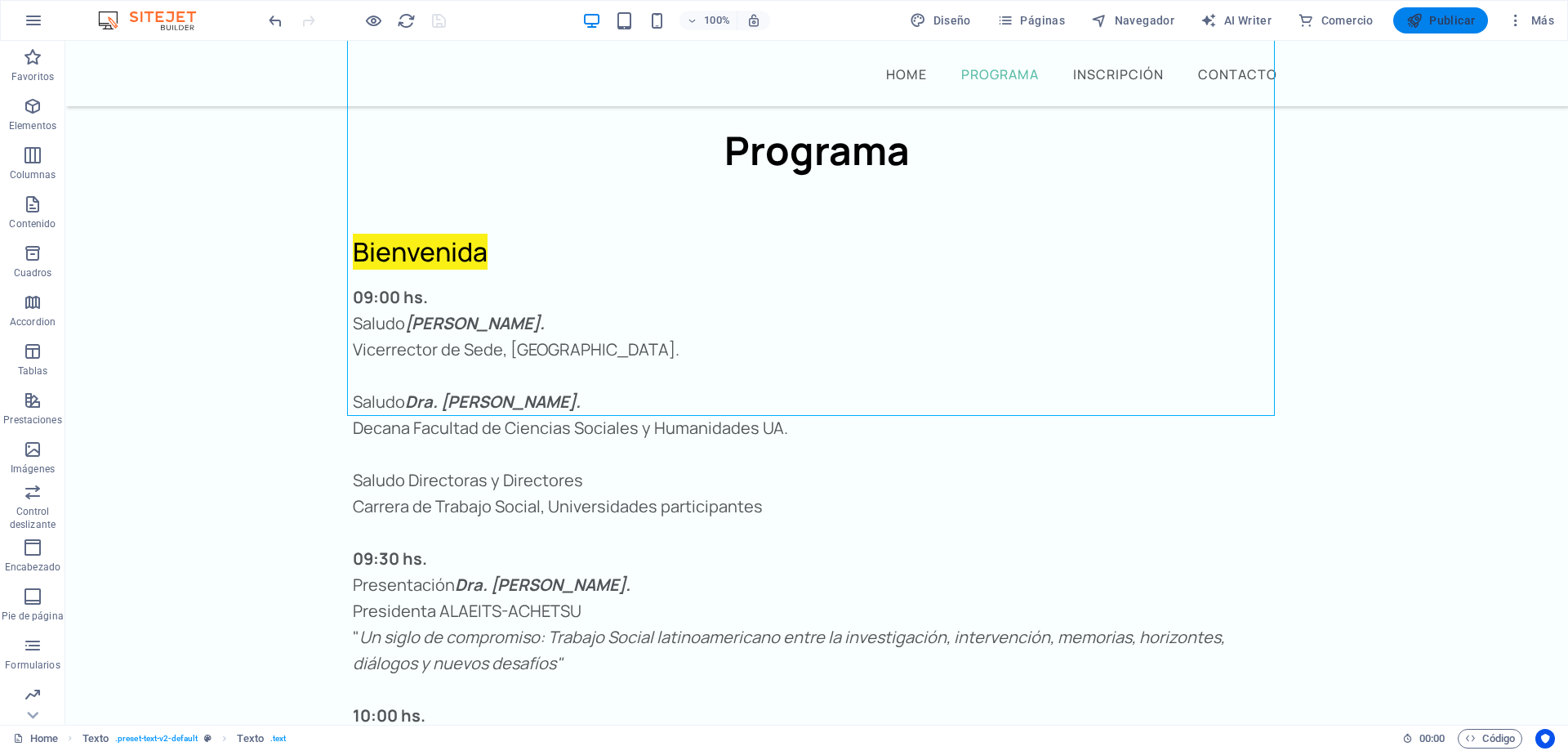
click at [1410, 21] on icon "button" at bounding box center [1414, 20] width 16 height 16
